Goal: Information Seeking & Learning: Learn about a topic

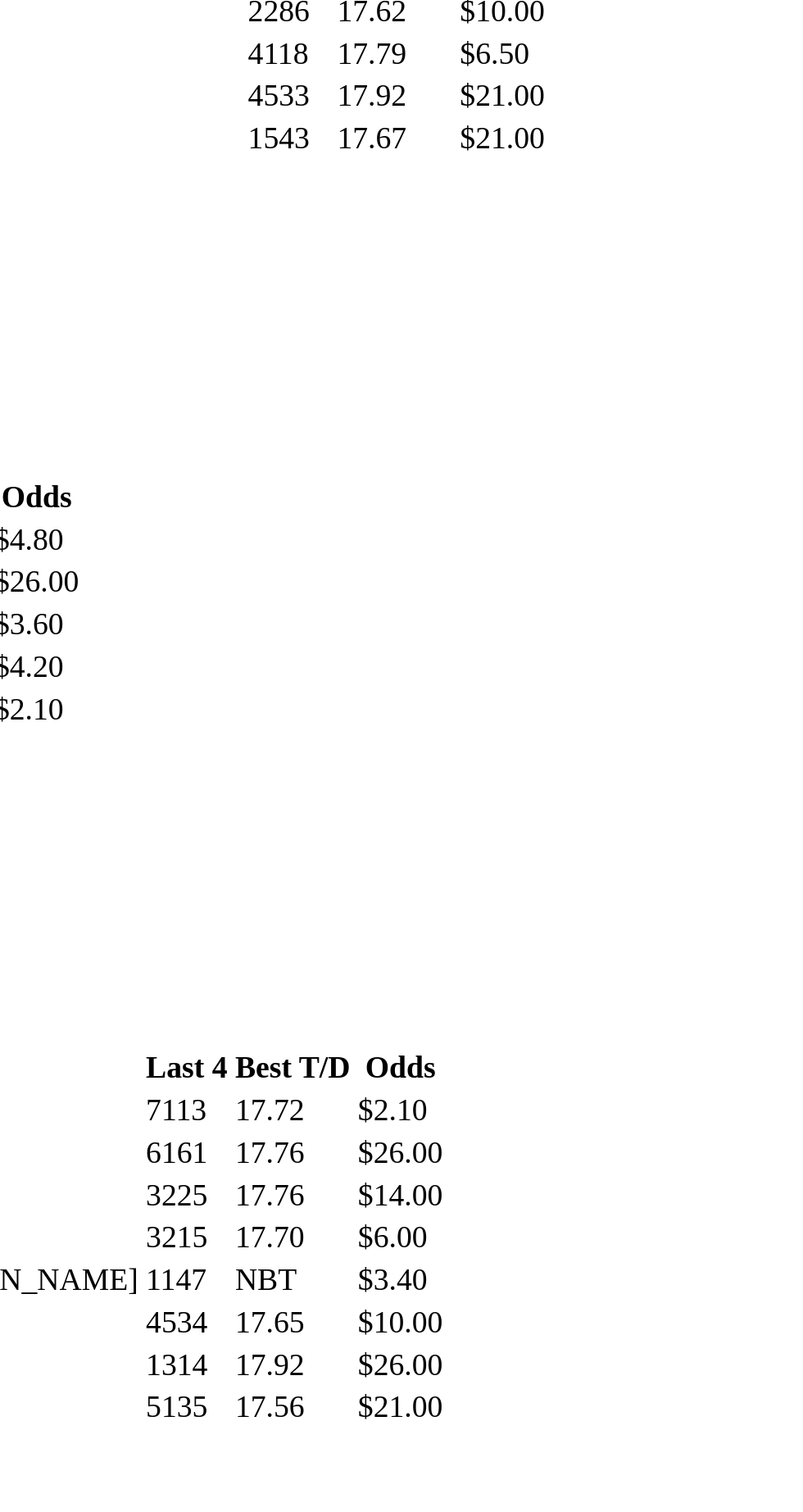
scroll to position [805, 0]
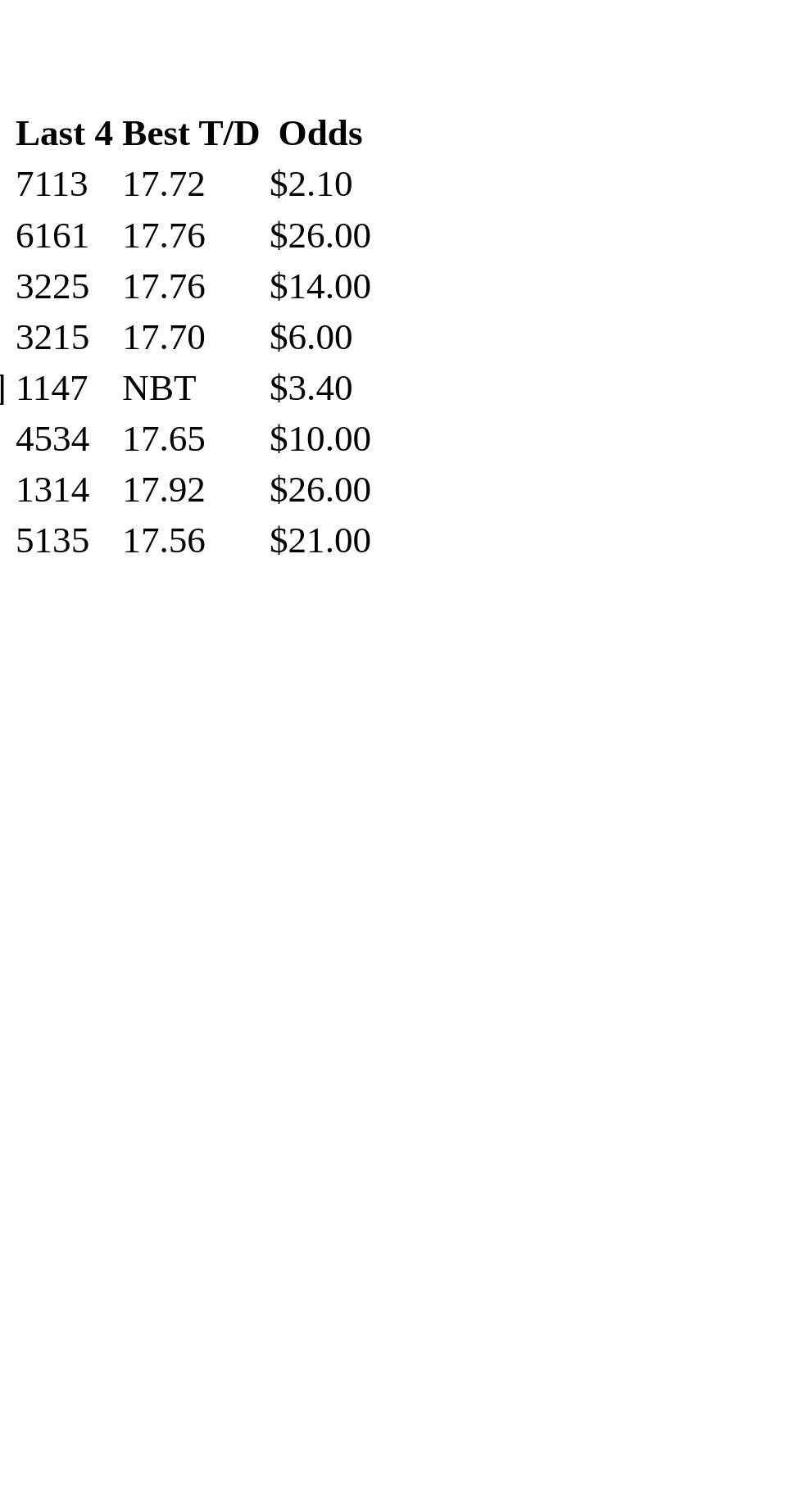
scroll to position [1012, 0]
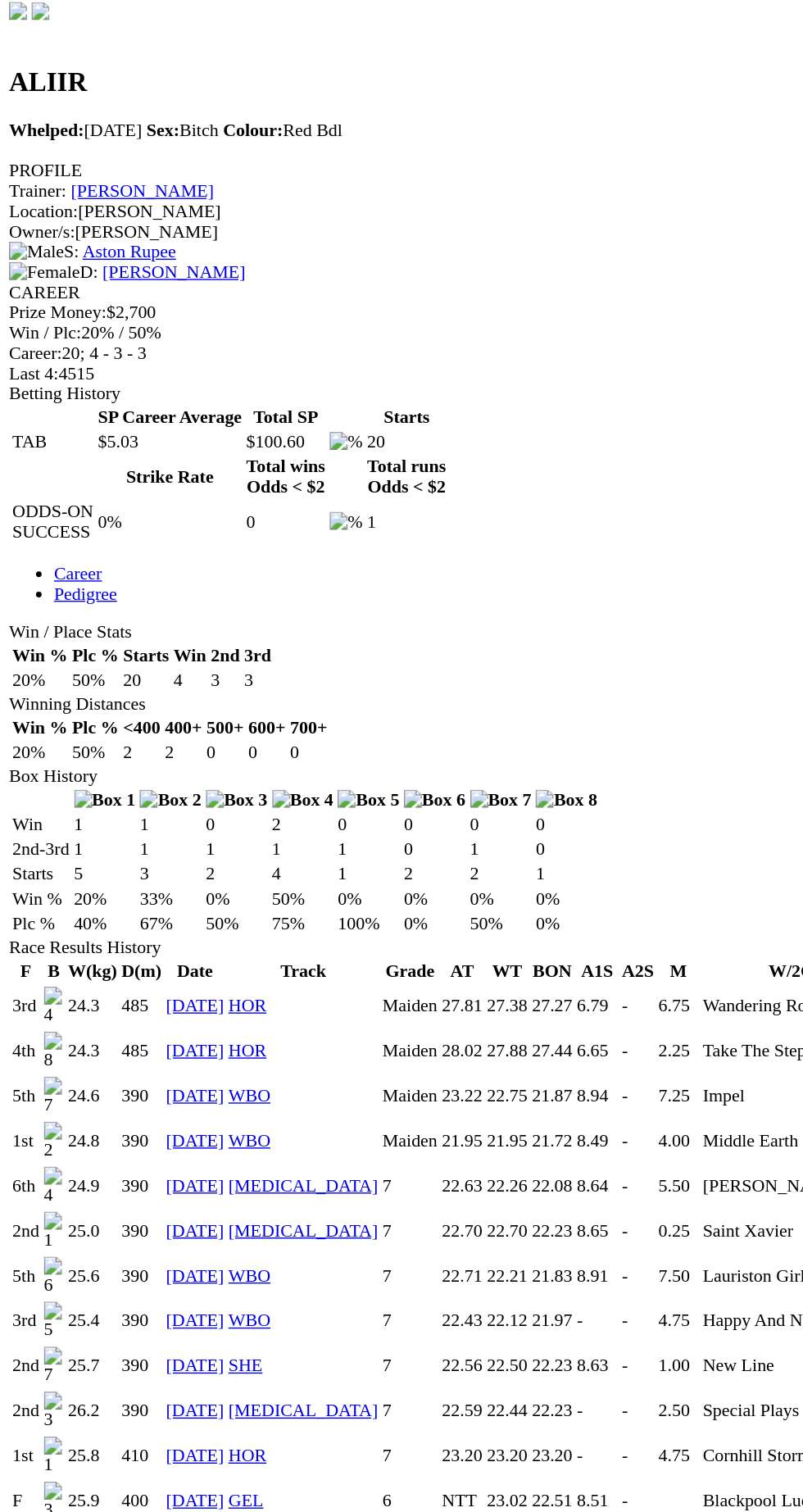
scroll to position [441, 0]
